Goal: Task Accomplishment & Management: Manage account settings

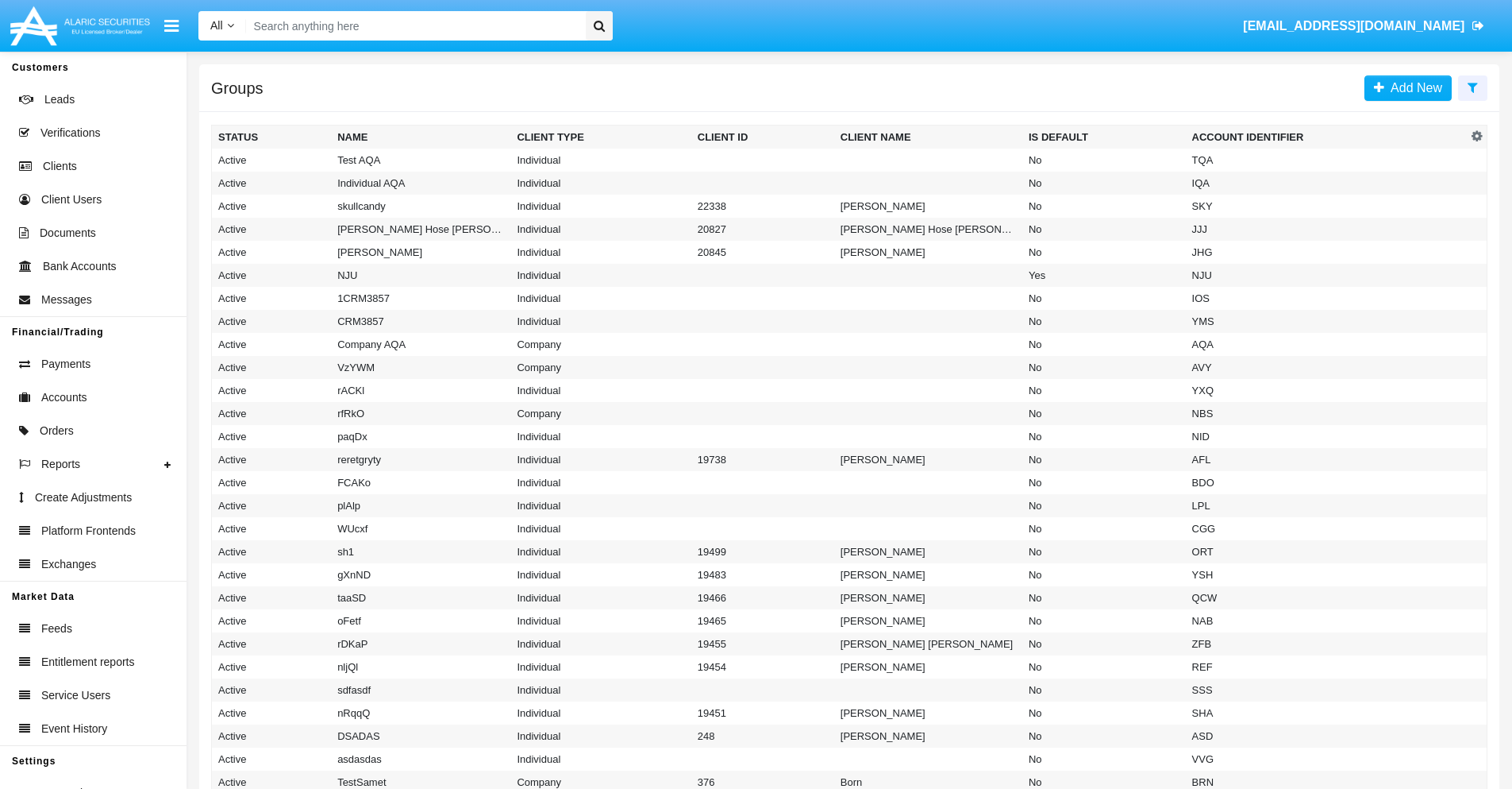
click at [1472, 87] on icon at bounding box center [1472, 87] width 10 height 13
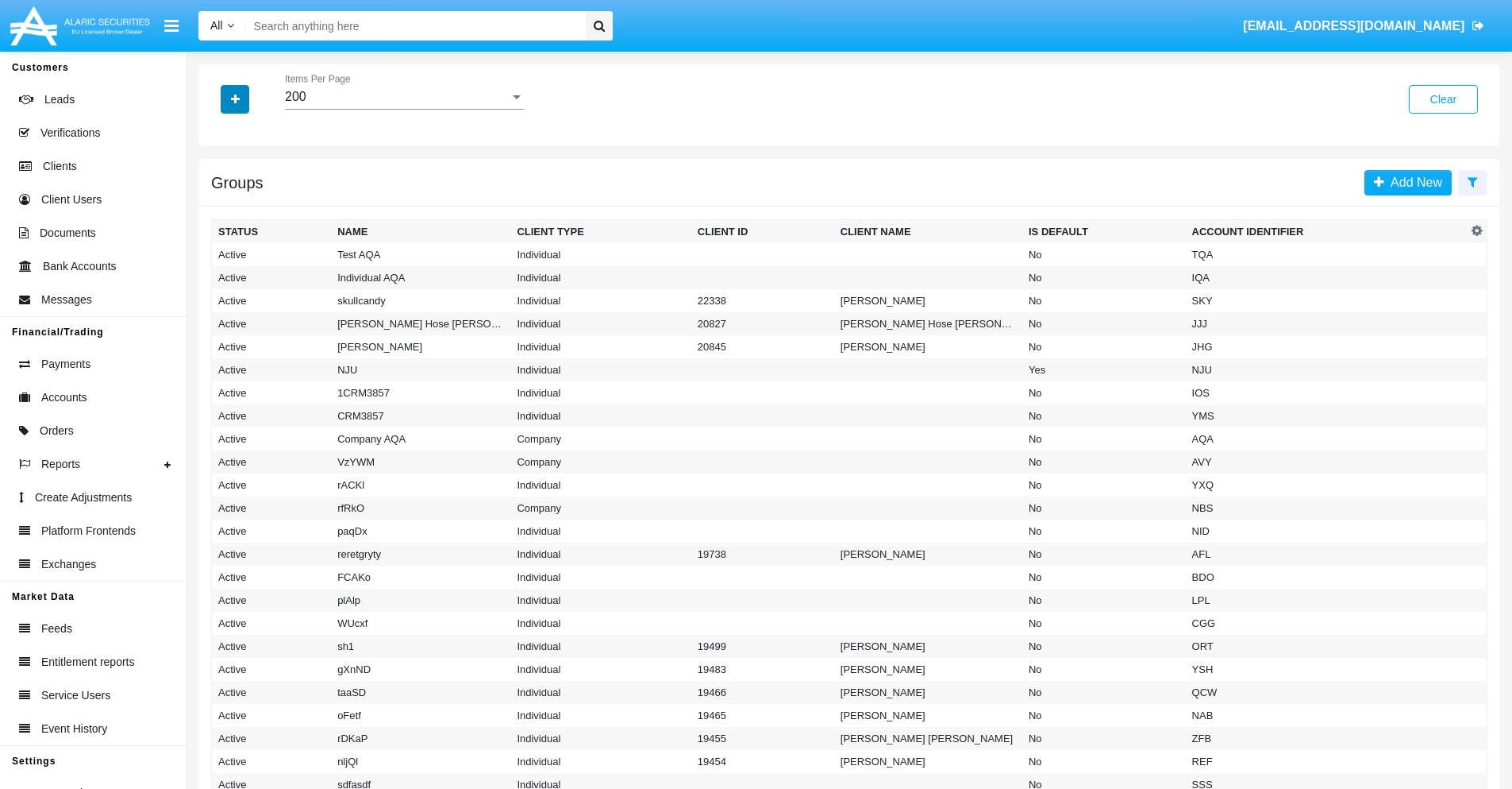
click at [235, 99] on icon "button" at bounding box center [235, 99] width 9 height 11
click at [280, 270] on span "Account Identifier" at bounding box center [281, 270] width 99 height 19
click at [218, 277] on input "Account Identifier" at bounding box center [217, 277] width 1 height 1
checkbox input "true"
click at [235, 99] on icon "button" at bounding box center [235, 99] width 9 height 11
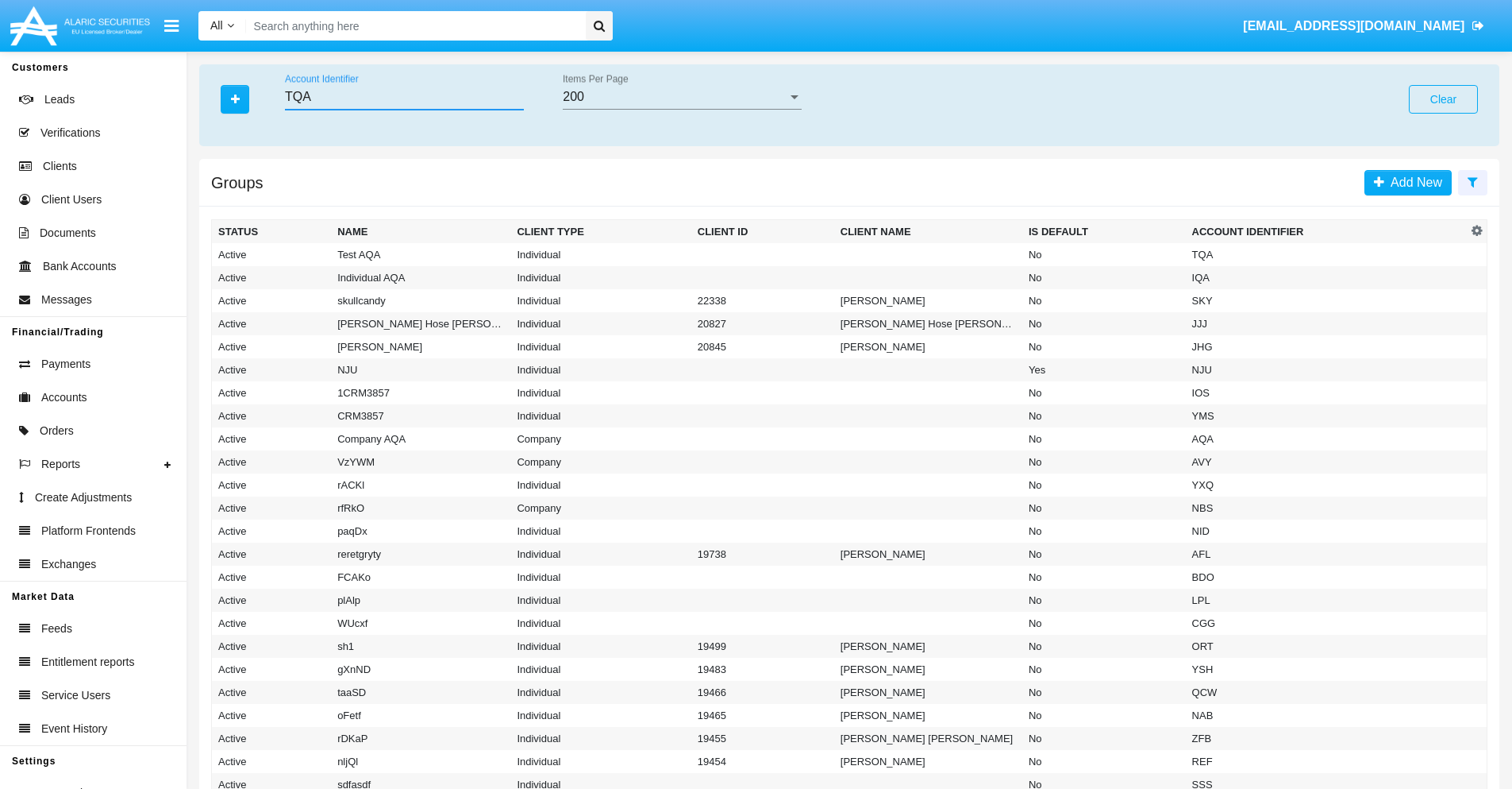
click at [404, 97] on input "TQA" at bounding box center [404, 97] width 239 height 14
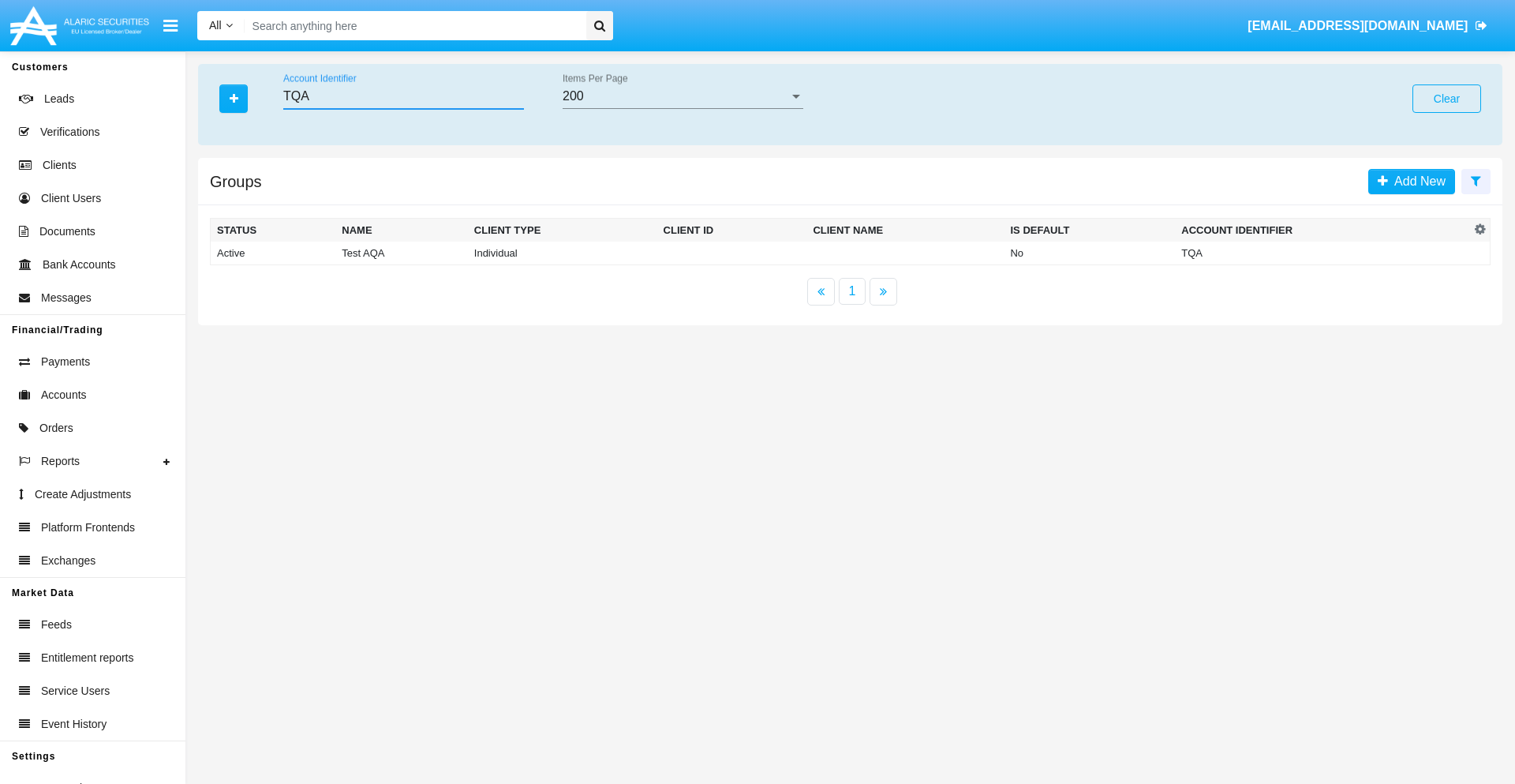
type input "TQA"
click at [1322, 252] on td "TQA" at bounding box center [1322, 253] width 295 height 24
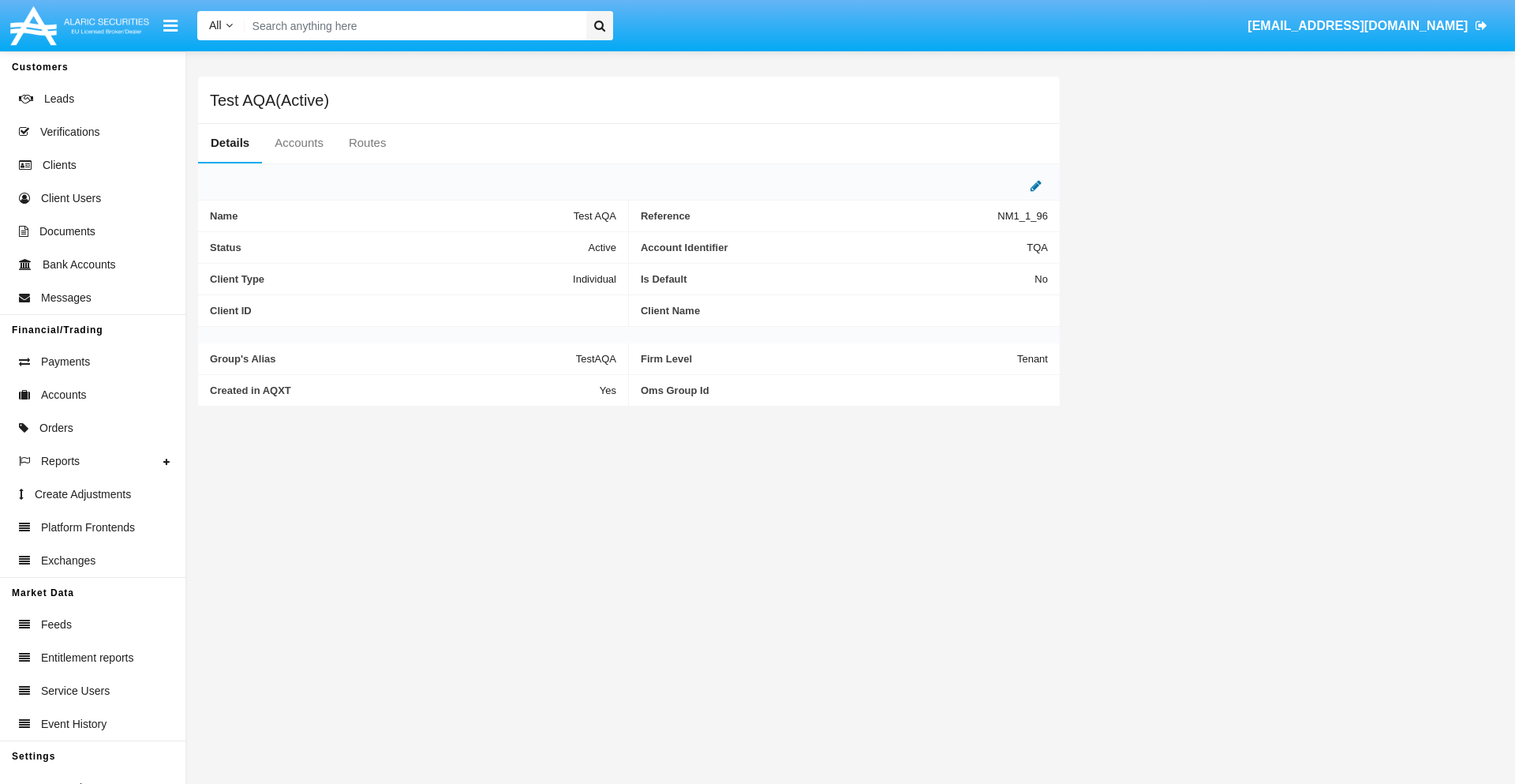
click at [1037, 186] on icon at bounding box center [1036, 185] width 11 height 13
click at [544, 243] on div "Active" at bounding box center [538, 244] width 128 height 14
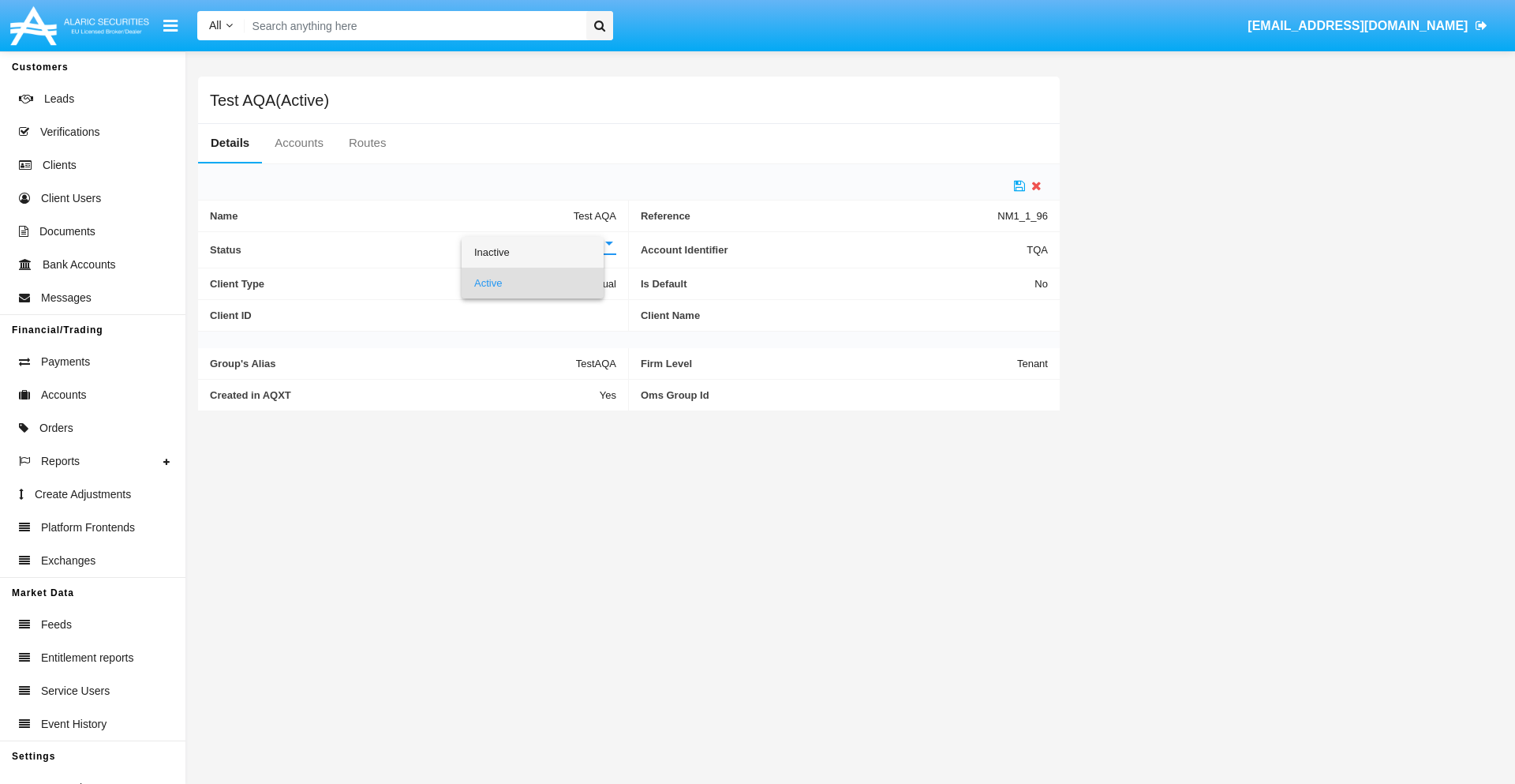
click at [544, 252] on span "Inactive" at bounding box center [533, 252] width 117 height 30
click at [1020, 186] on icon at bounding box center [1019, 185] width 11 height 13
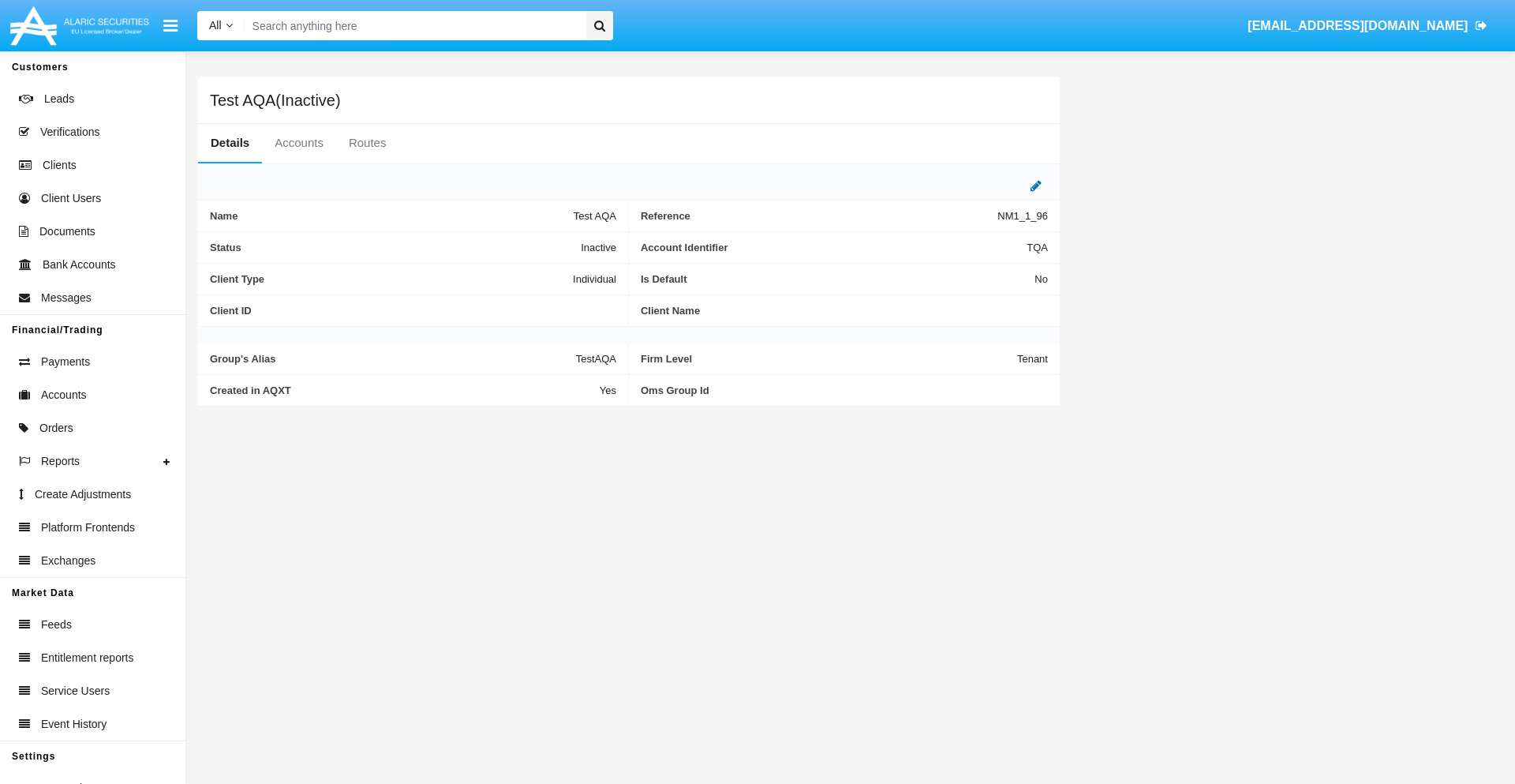
click at [1037, 186] on icon at bounding box center [1036, 185] width 11 height 13
click at [544, 243] on div "Inactive" at bounding box center [538, 244] width 128 height 14
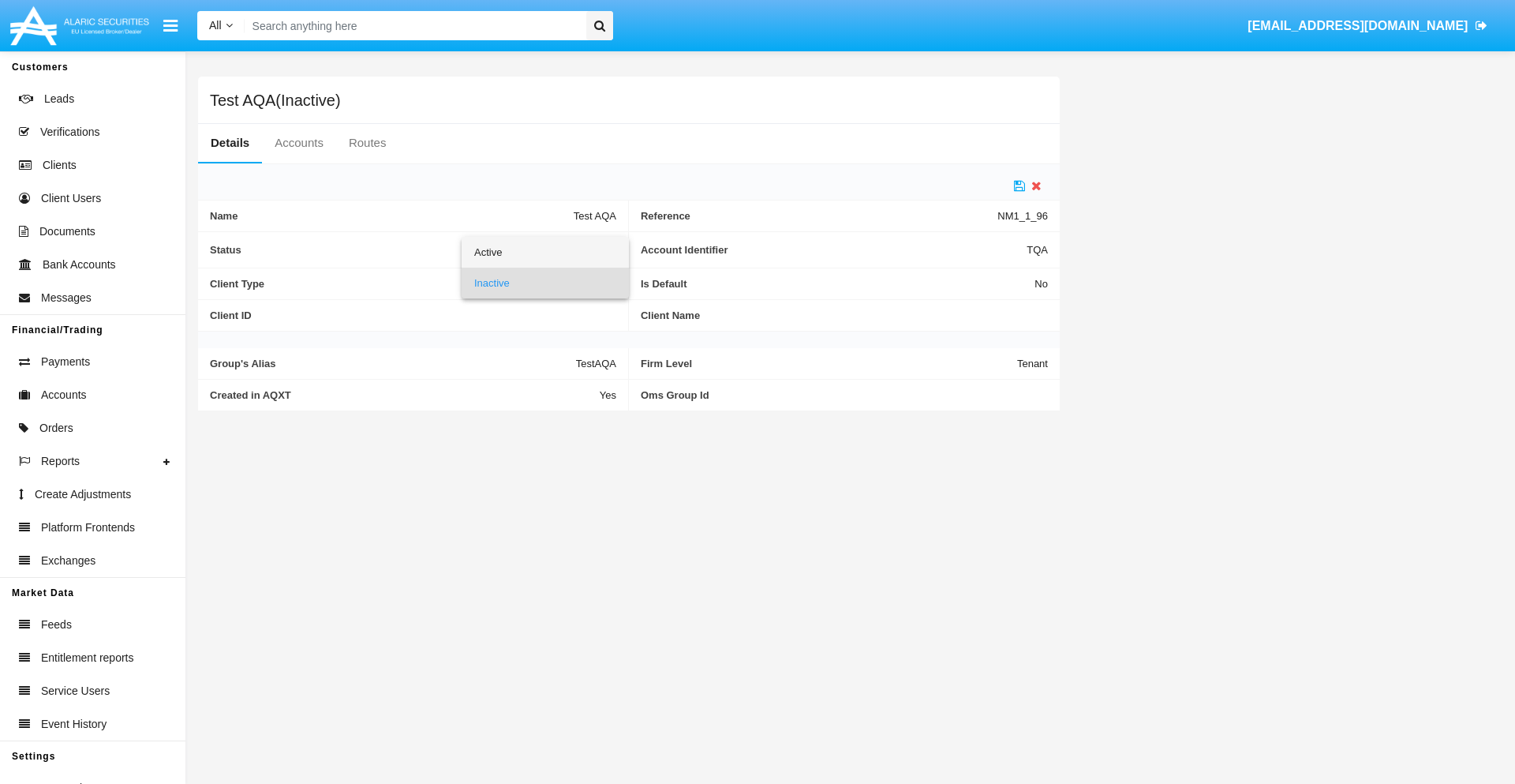
click at [544, 252] on span "Active" at bounding box center [545, 252] width 142 height 30
click at [1020, 186] on icon at bounding box center [1019, 185] width 11 height 13
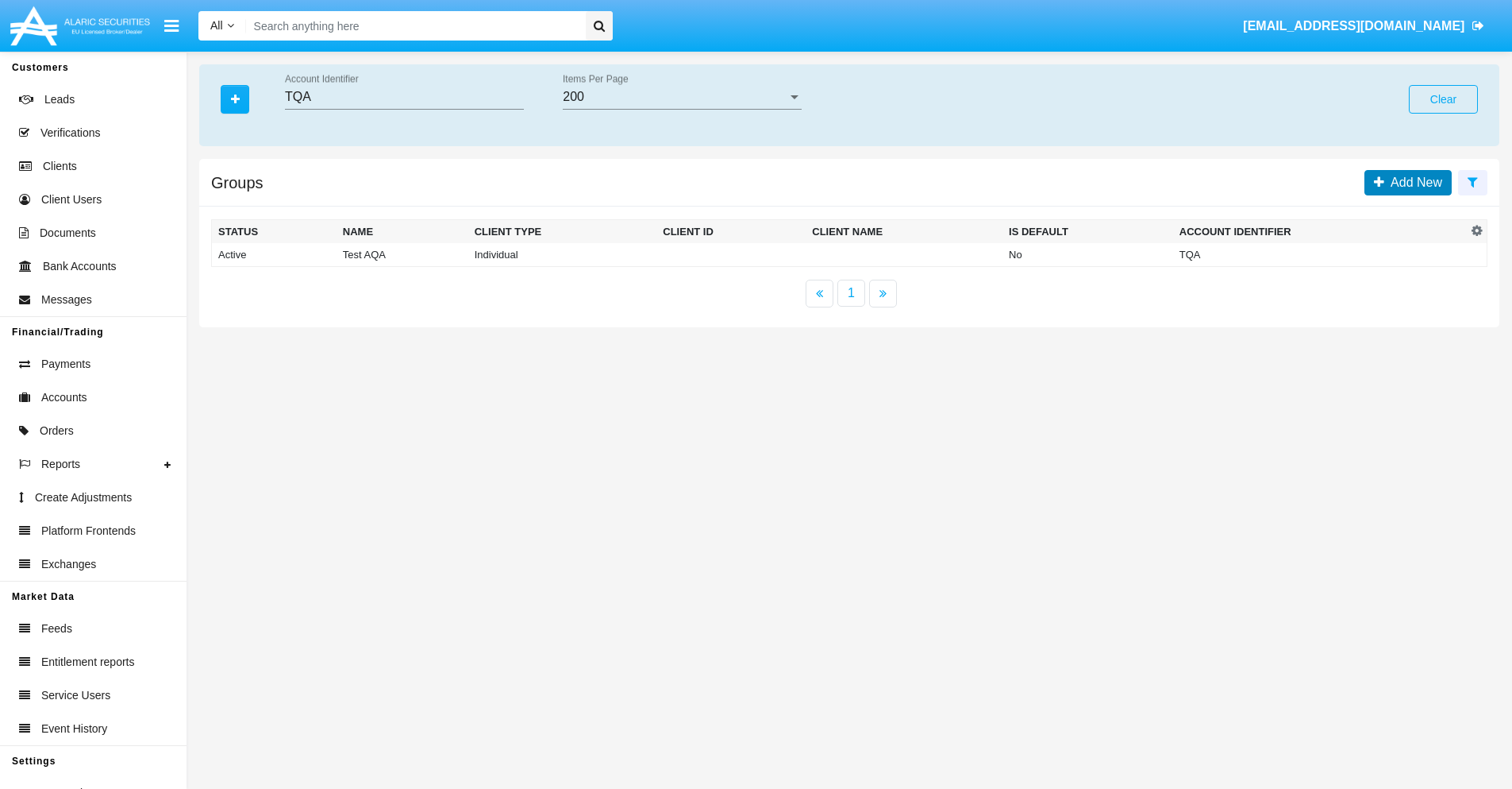
click at [1413, 182] on span "Add New" at bounding box center [1413, 183] width 58 height 14
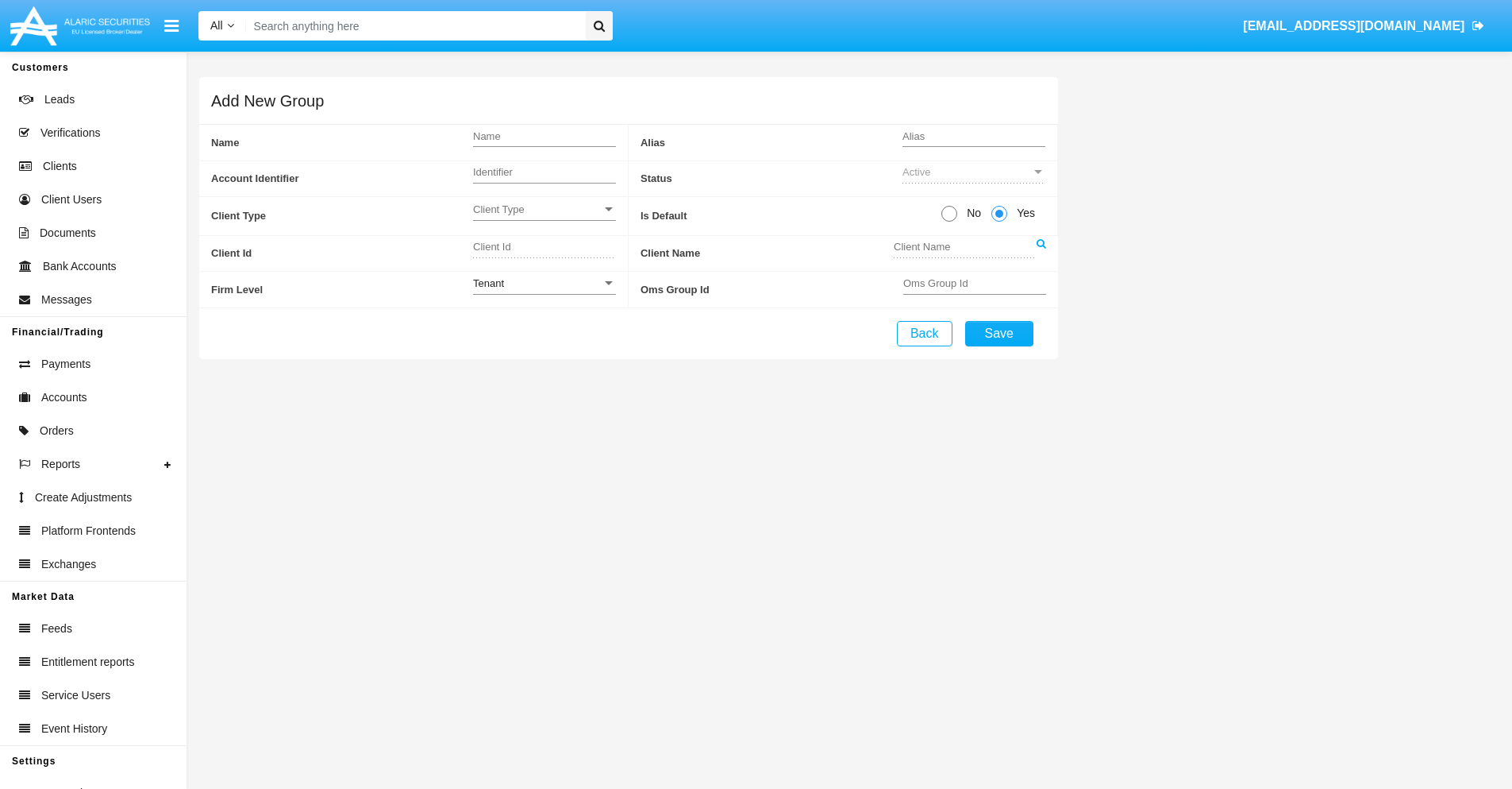
click at [544, 209] on span "Client Type" at bounding box center [538, 210] width 128 height 14
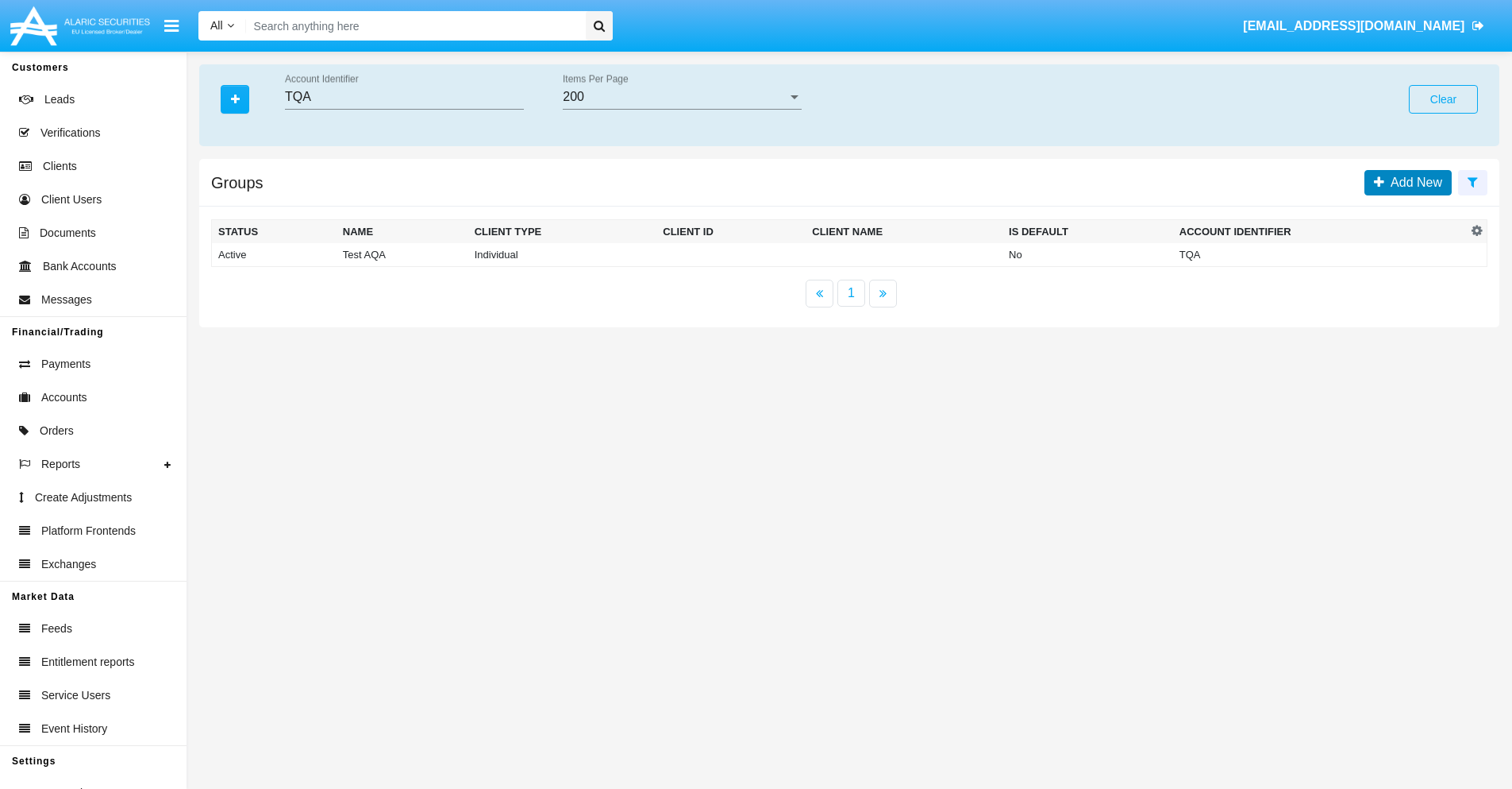
click at [1413, 182] on span "Add New" at bounding box center [1413, 183] width 58 height 14
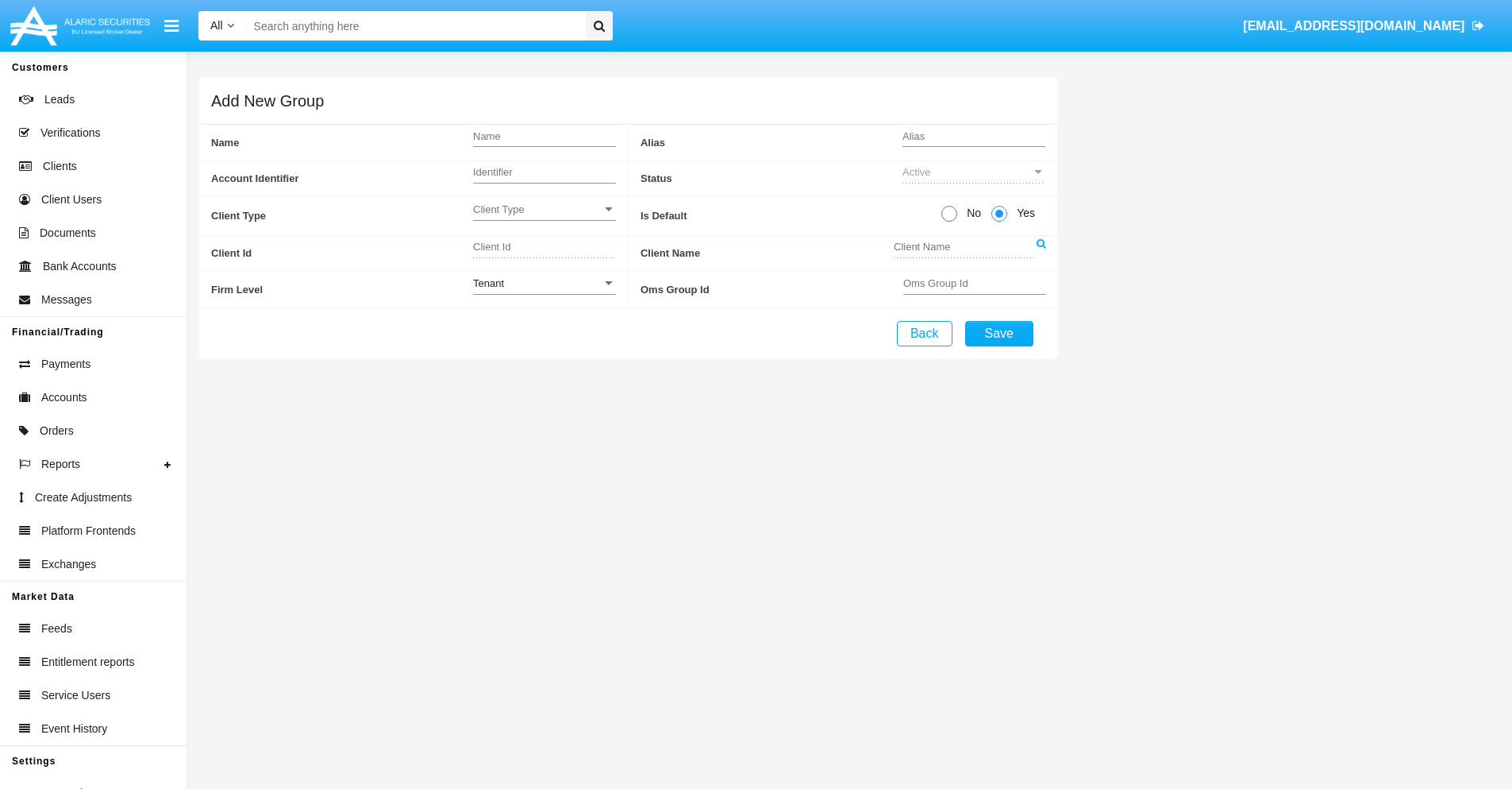
click at [971, 213] on span "No" at bounding box center [971, 213] width 28 height 17
click at [950, 221] on input "No" at bounding box center [949, 221] width 1 height 1
radio input "true"
click at [1032, 213] on span "Yes" at bounding box center [1032, 213] width 32 height 17
click at [1007, 221] on input "Yes" at bounding box center [1007, 221] width 1 height 1
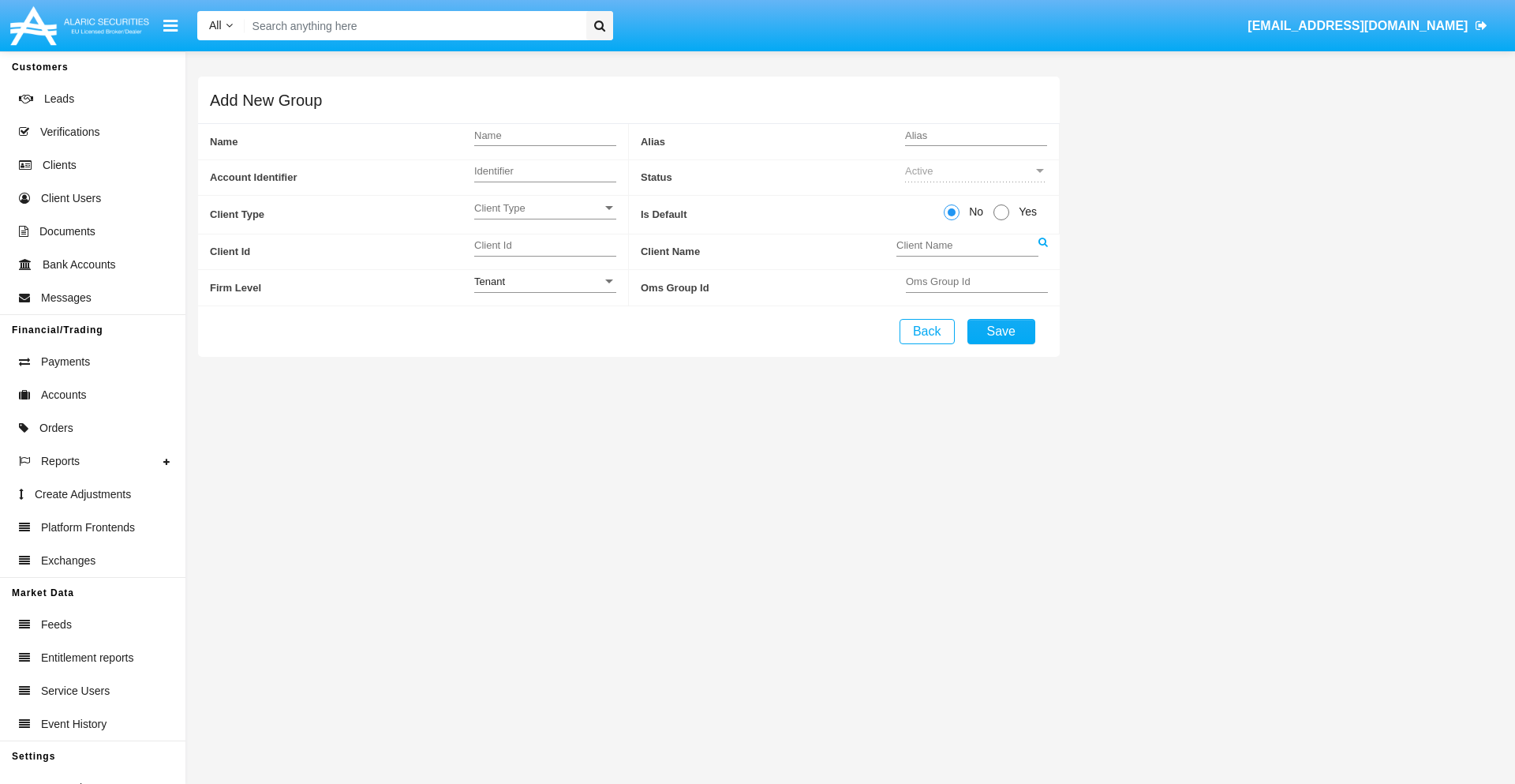
radio input "true"
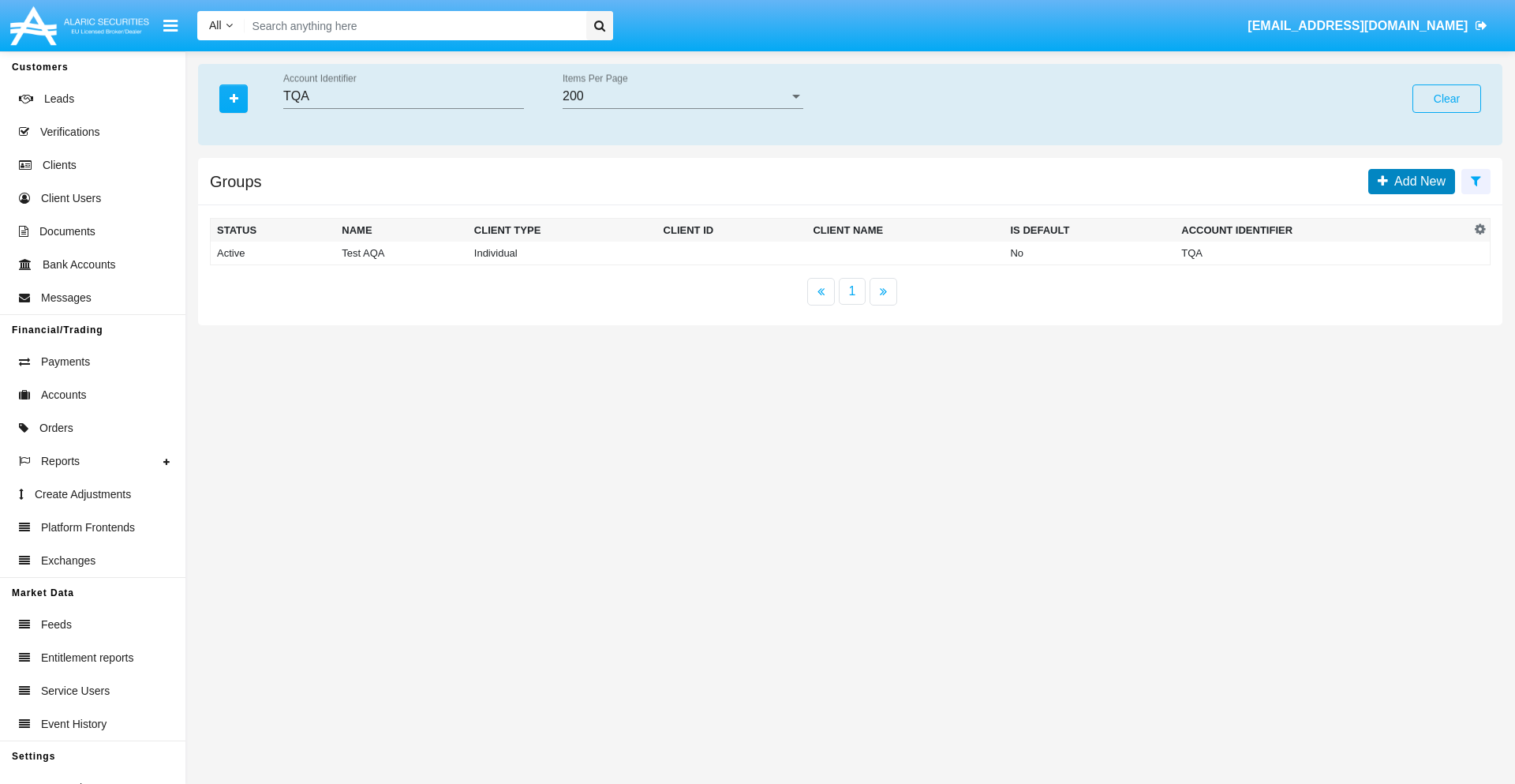
click at [1417, 181] on span "Add New" at bounding box center [1417, 182] width 58 height 14
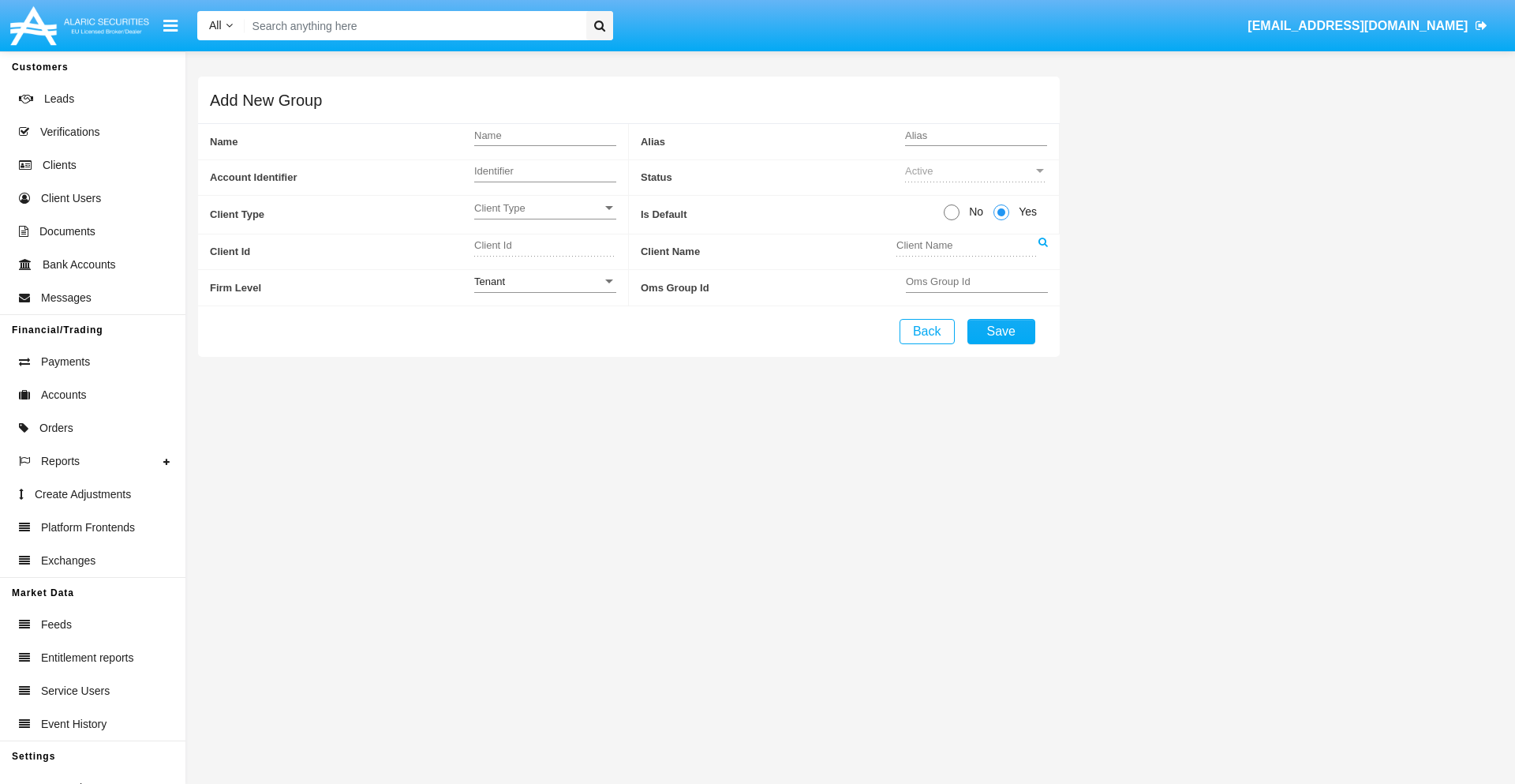
click at [974, 211] on span "No" at bounding box center [974, 211] width 28 height 17
click at [952, 220] on input "No" at bounding box center [951, 220] width 1 height 1
radio input "true"
click at [544, 207] on span "Client Type" at bounding box center [538, 208] width 128 height 14
click at [544, 216] on span "Individual" at bounding box center [545, 216] width 142 height 30
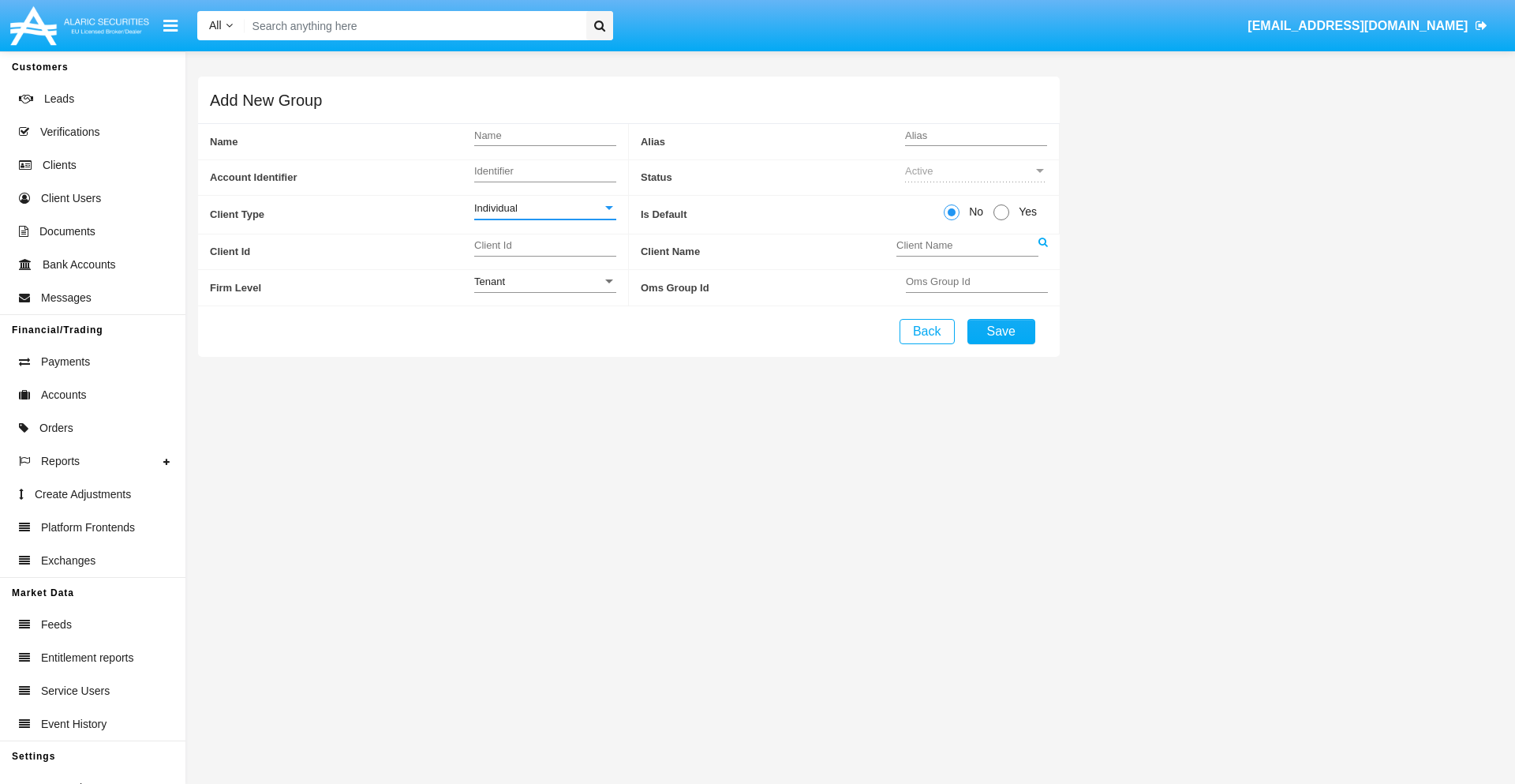
click at [1042, 251] on link at bounding box center [1043, 252] width 10 height 35
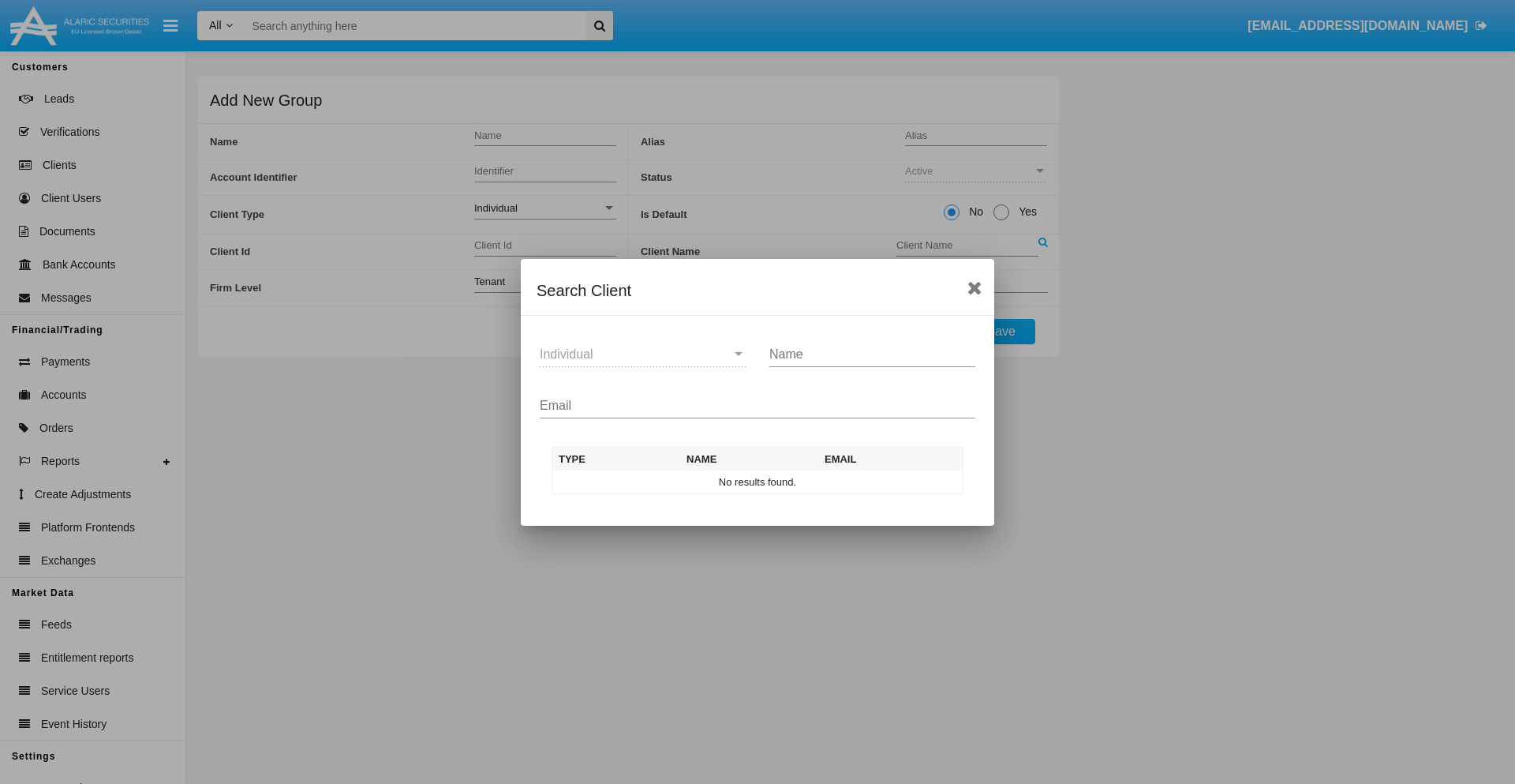
click at [758, 405] on input "Email" at bounding box center [758, 406] width 435 height 14
type input "test-user-owl@aqa.com"
